Goal: Find specific page/section: Find specific page/section

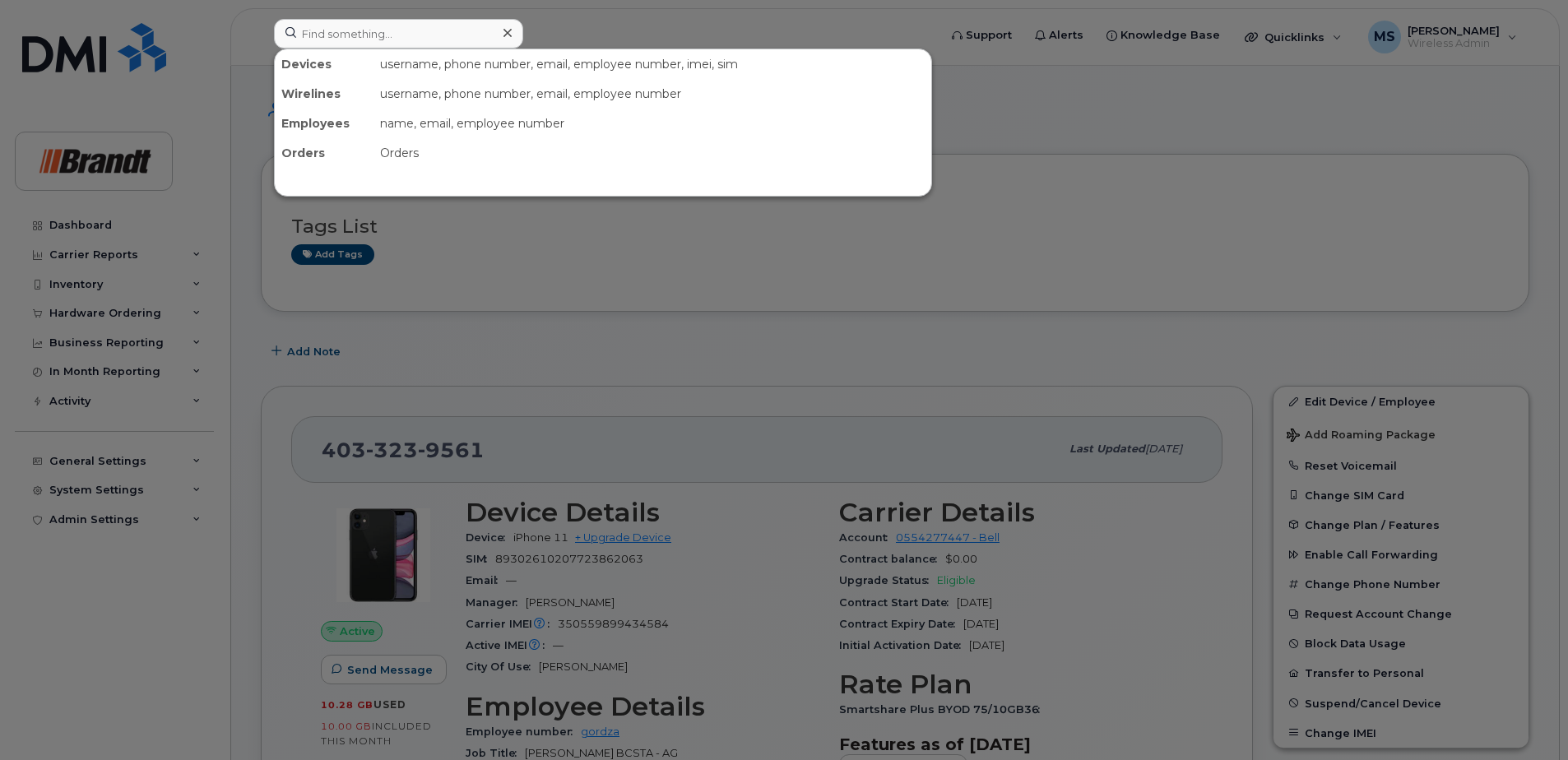
scroll to position [1234, 0]
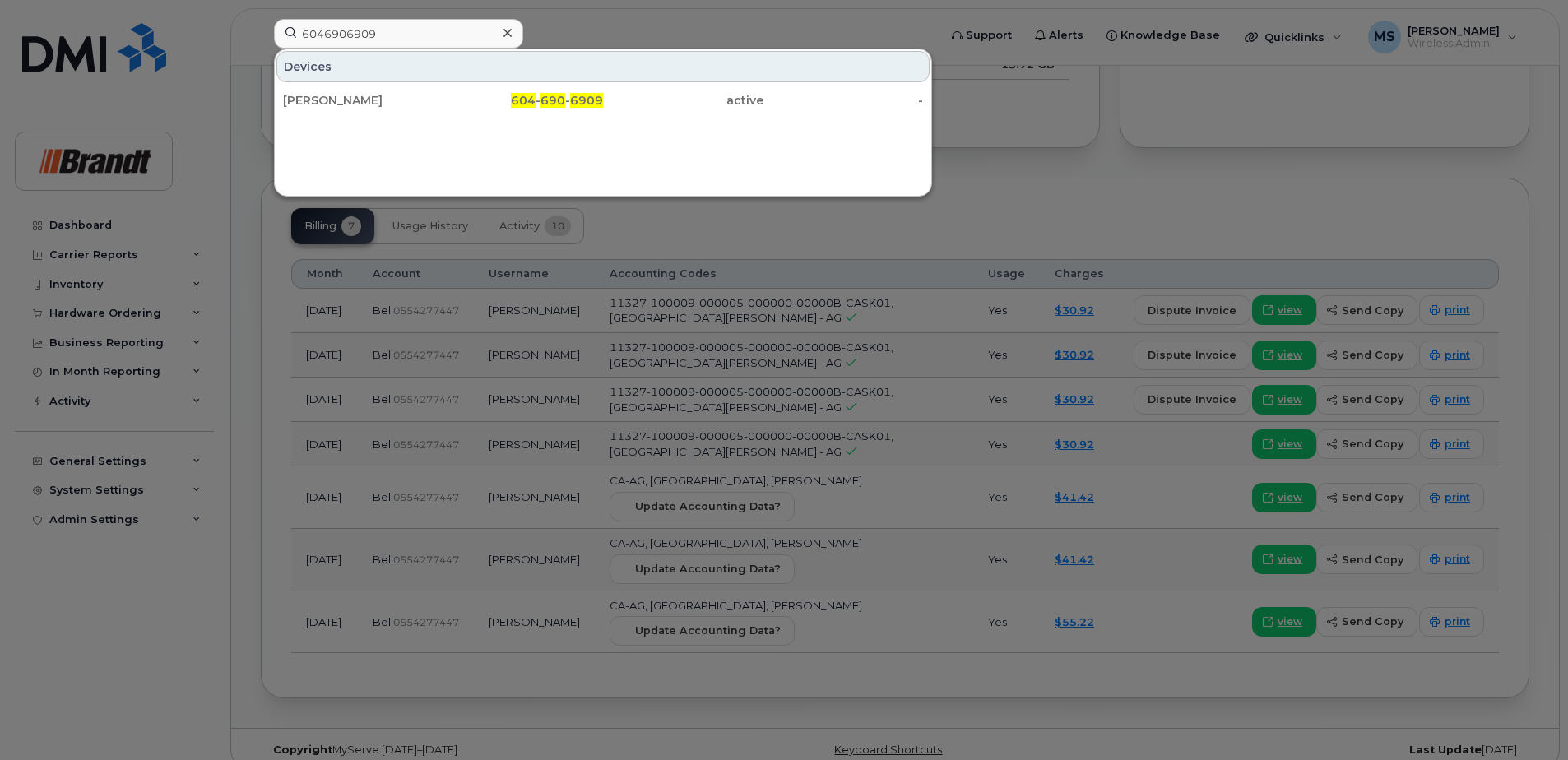
type input "6046906909"
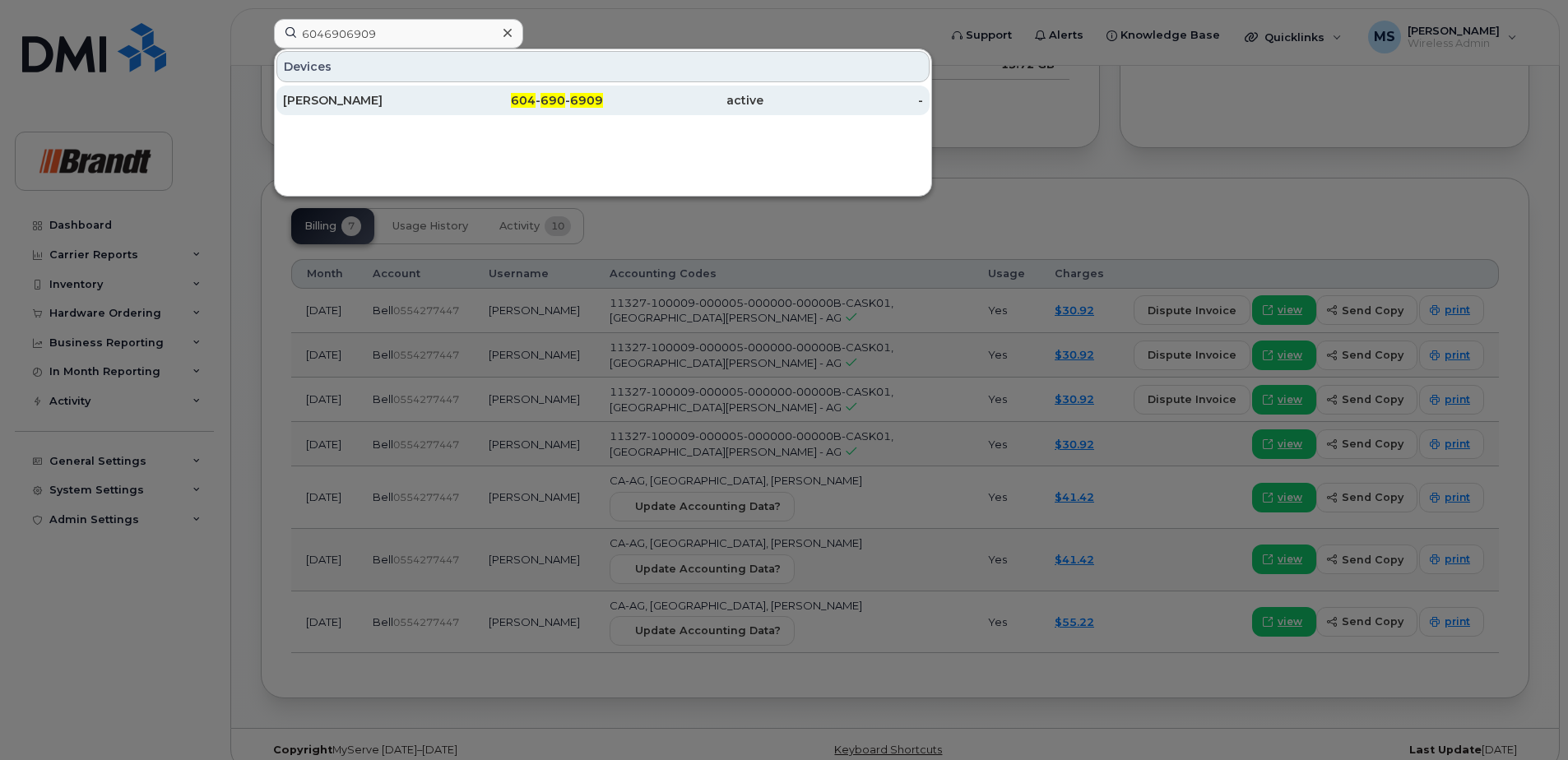
click at [530, 96] on span "604" at bounding box center [523, 99] width 25 height 14
